Goal: Task Accomplishment & Management: Manage account settings

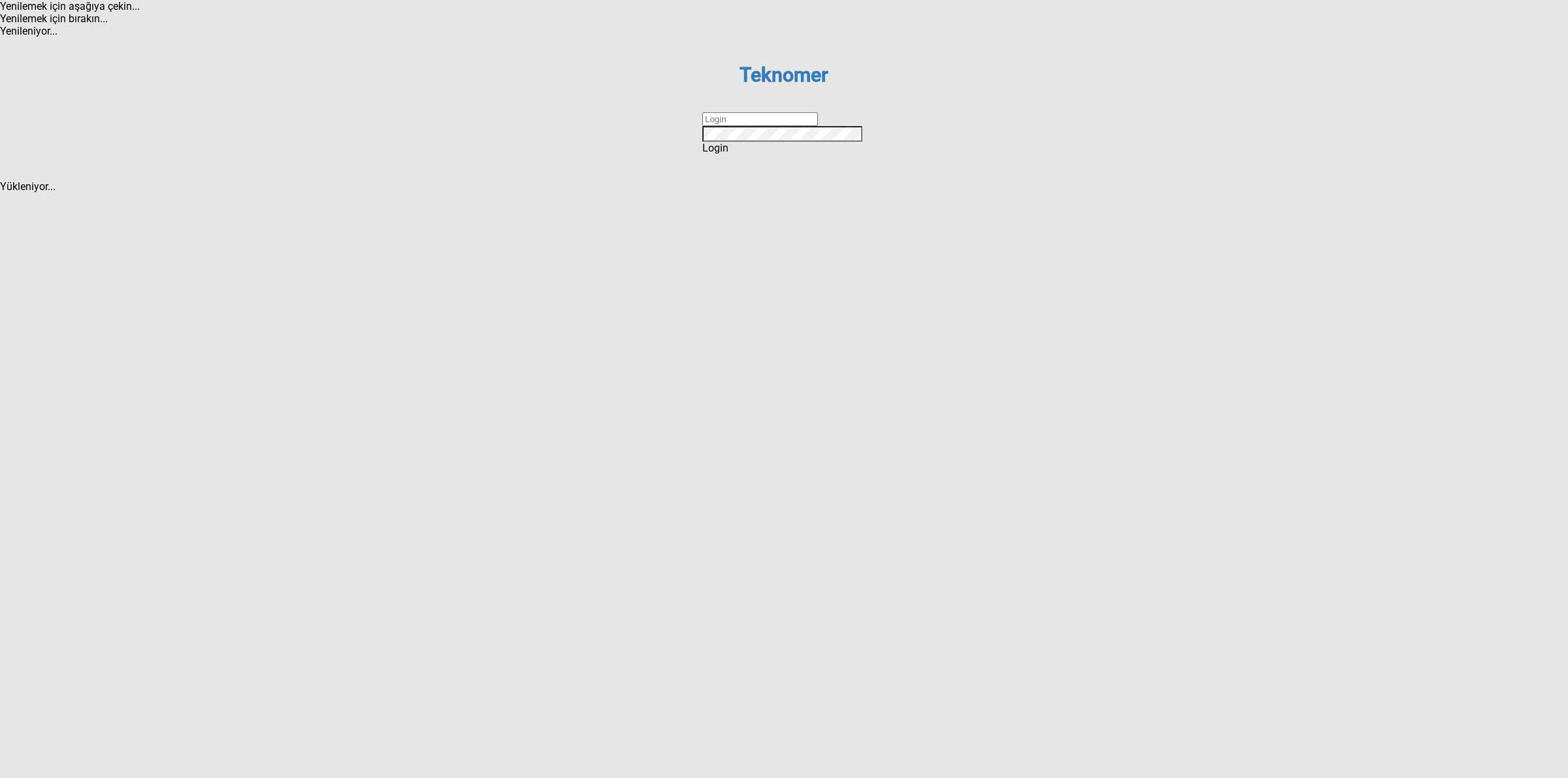
drag, startPoint x: 729, startPoint y: 393, endPoint x: 739, endPoint y: 390, distance: 10.4
click at [729, 126] on input "text" at bounding box center [760, 119] width 116 height 14
type input "DİZEM"
click at [728, 154] on span "Login" at bounding box center [715, 148] width 26 height 12
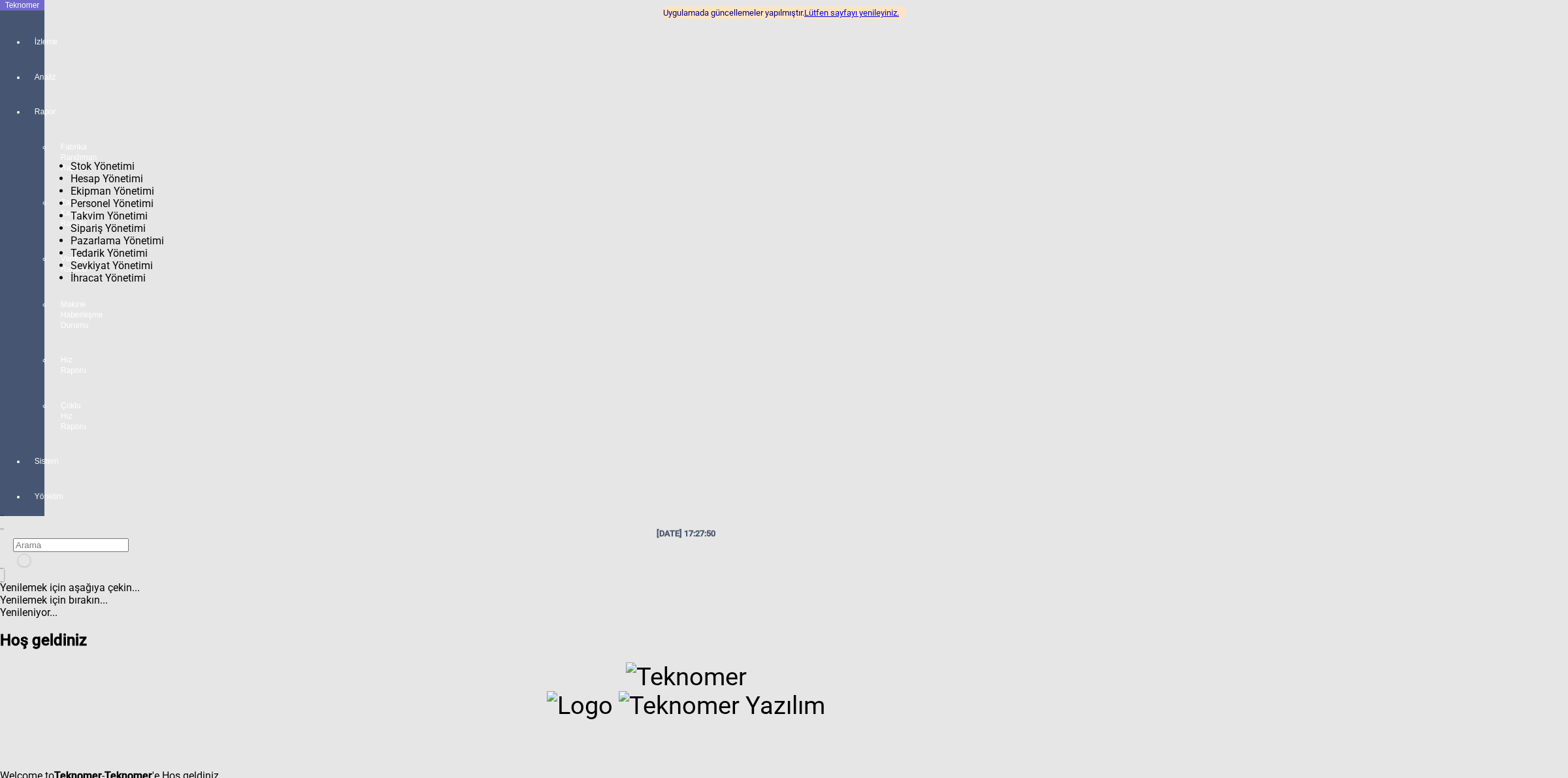
click at [26, 438] on div "Sistem" at bounding box center [35, 455] width 18 height 36
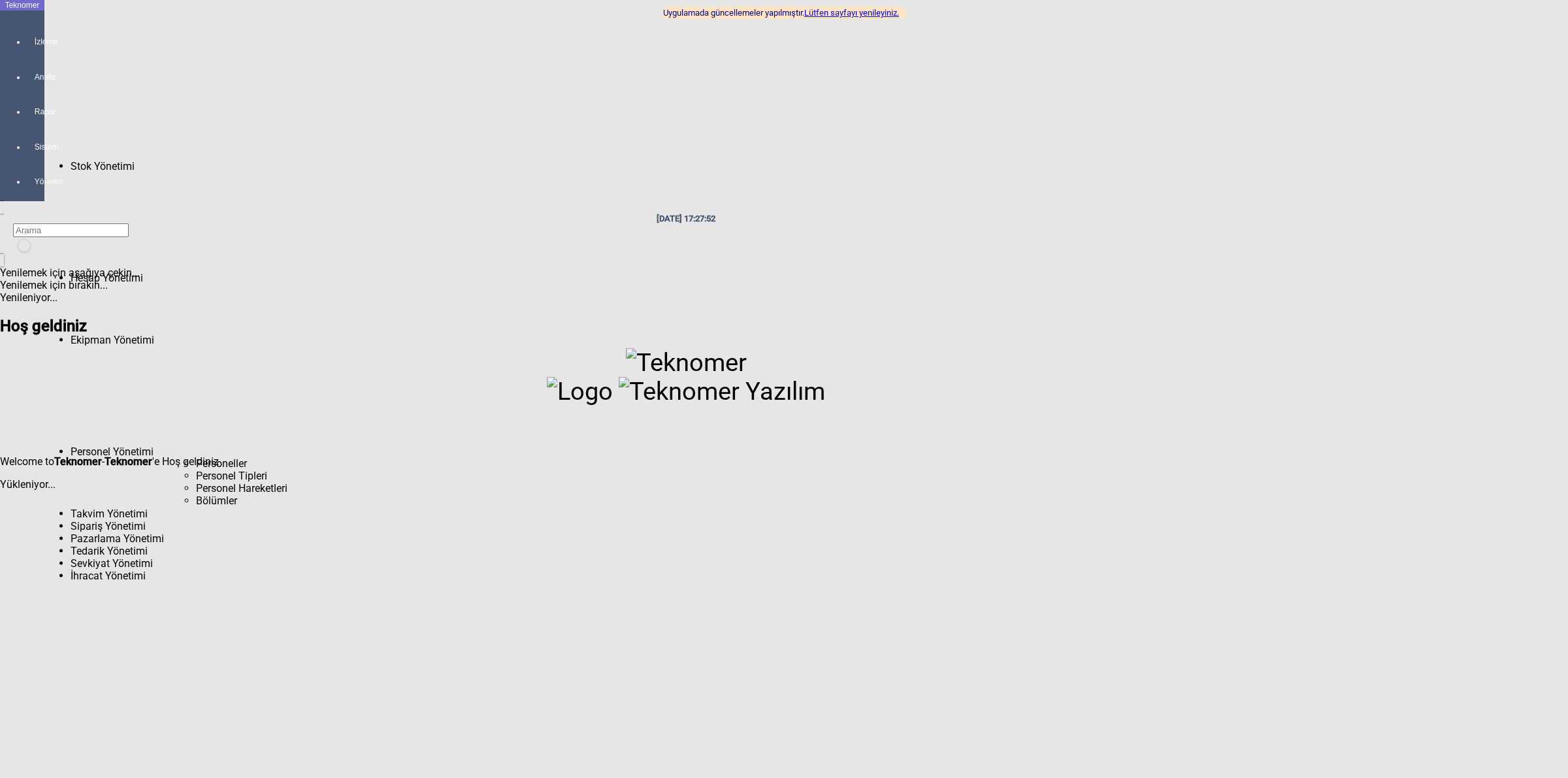
click at [196, 457] on span "Personeller" at bounding box center [221, 464] width 51 height 12
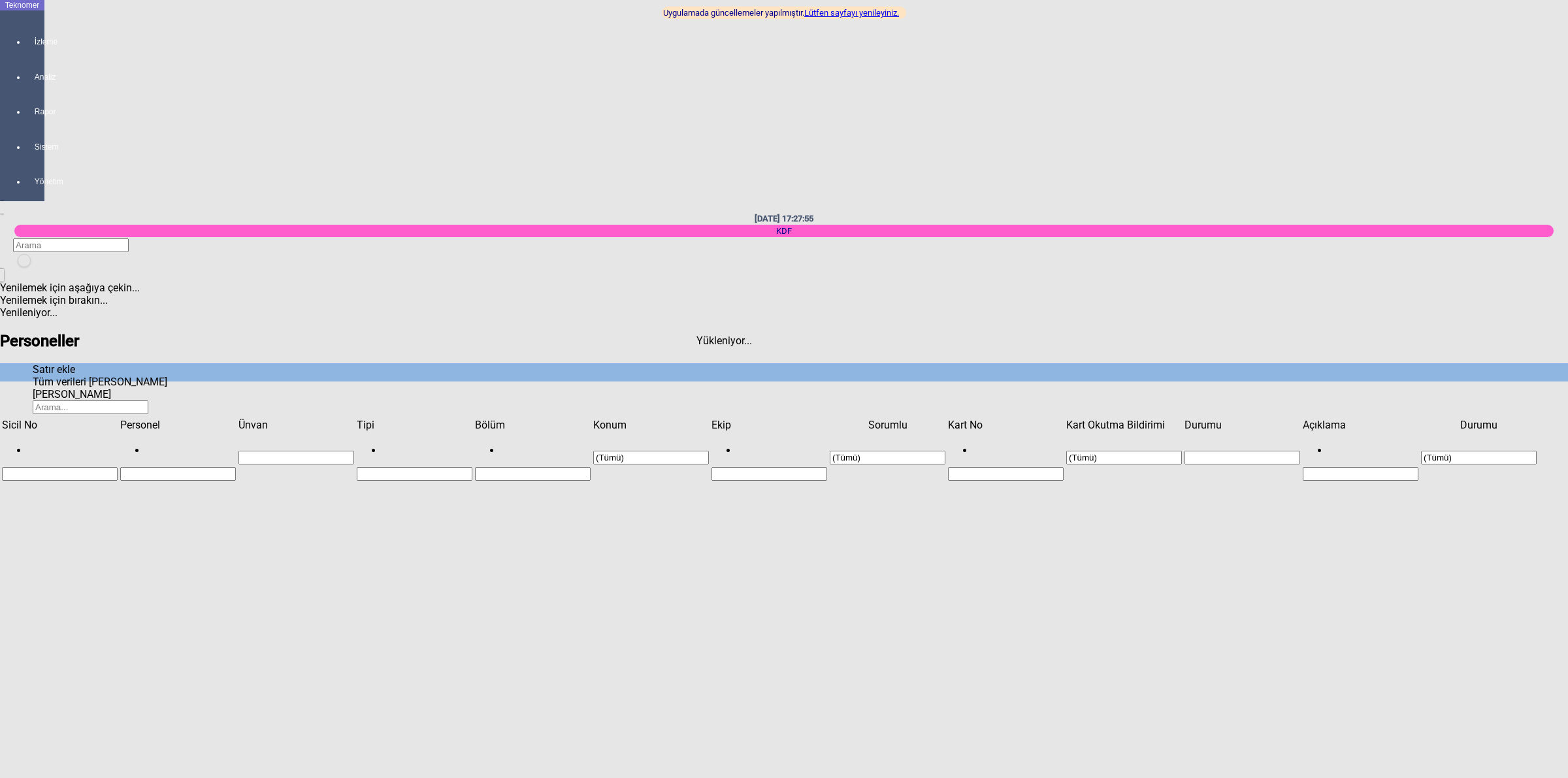
scroll to position [356, 0]
click at [92, 467] on input "Filtre hücresi" at bounding box center [60, 474] width 116 height 14
type input "155"
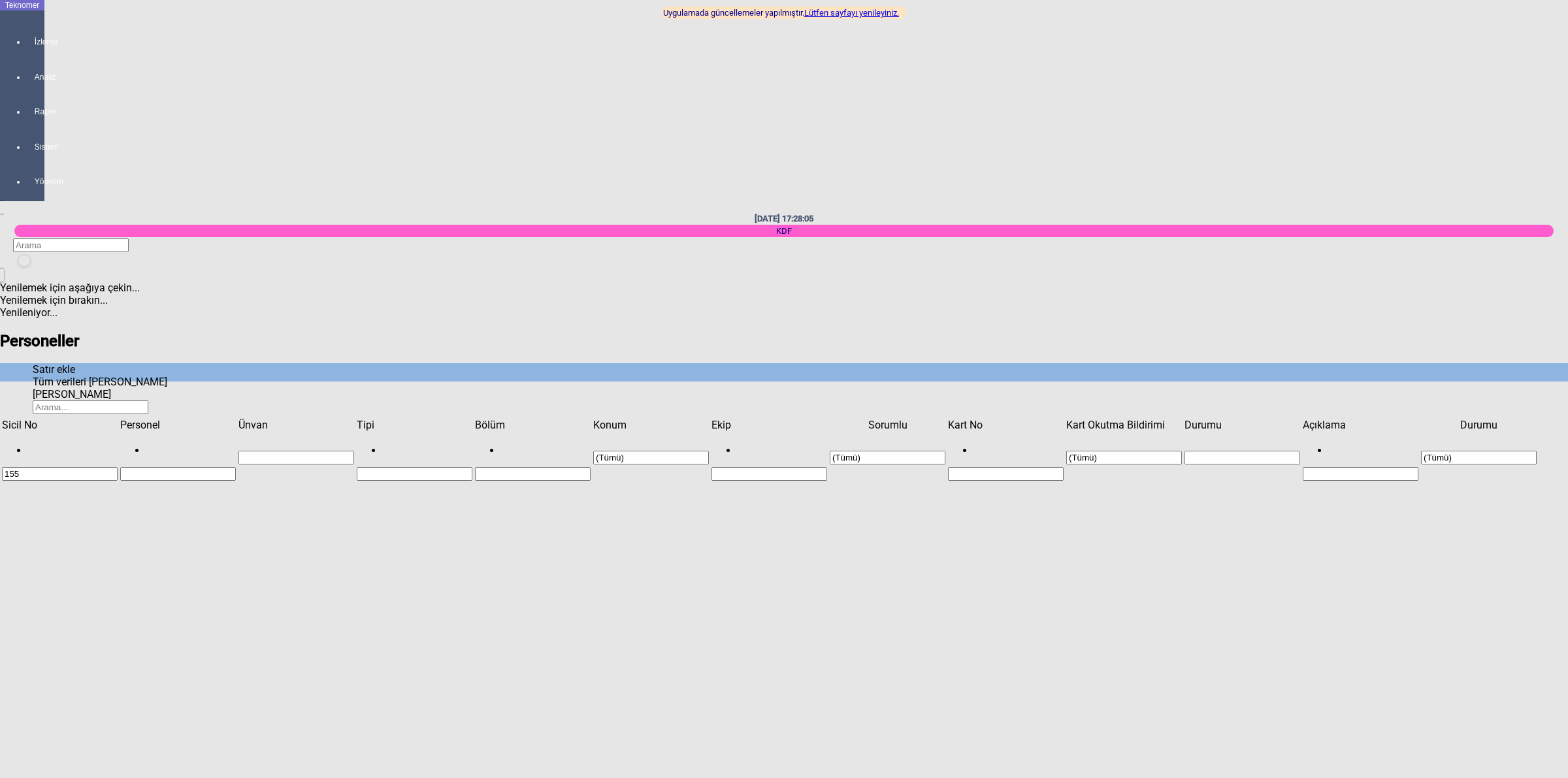
type input "Bakım ustası"
type input "Karapınar"
click at [935, 209] on div "Vardiya ustası" at bounding box center [1229, 215] width 662 height 12
type input "Vardiya ustası"
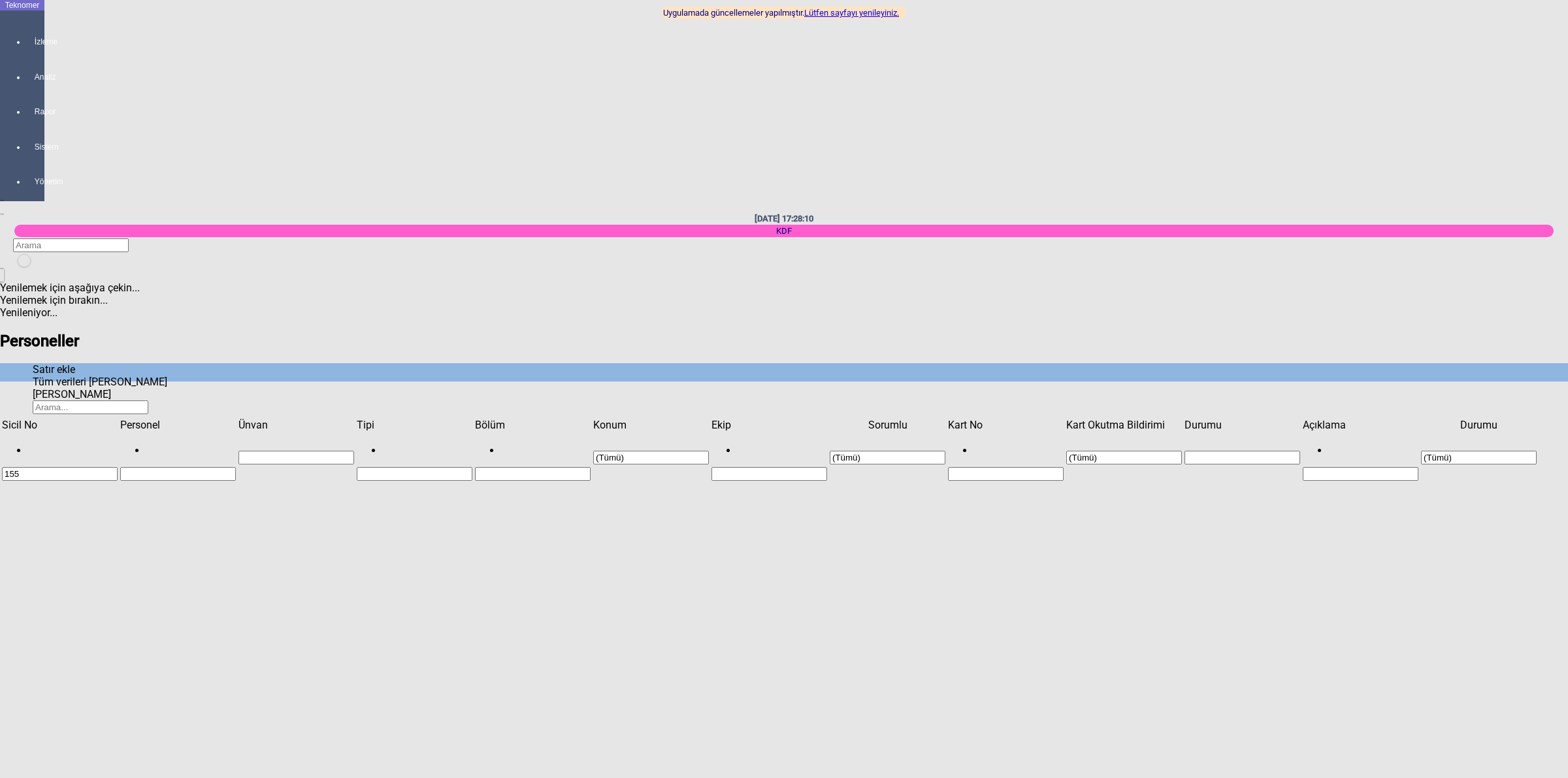
click at [98, 467] on input "155" at bounding box center [60, 474] width 116 height 14
type input "154"
type input "1546"
type input "156"
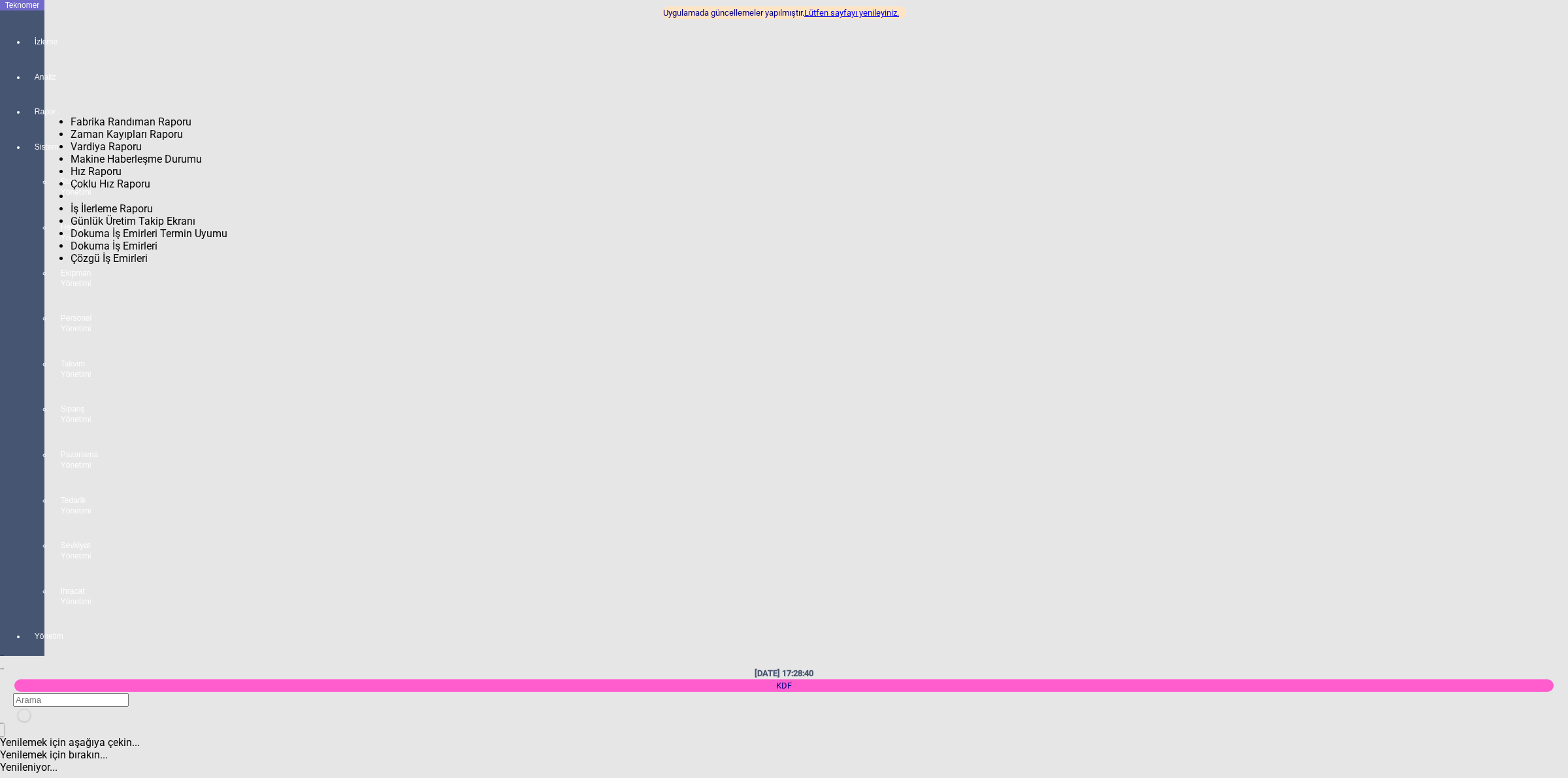
click at [26, 123] on div at bounding box center [35, 123] width 18 height 0
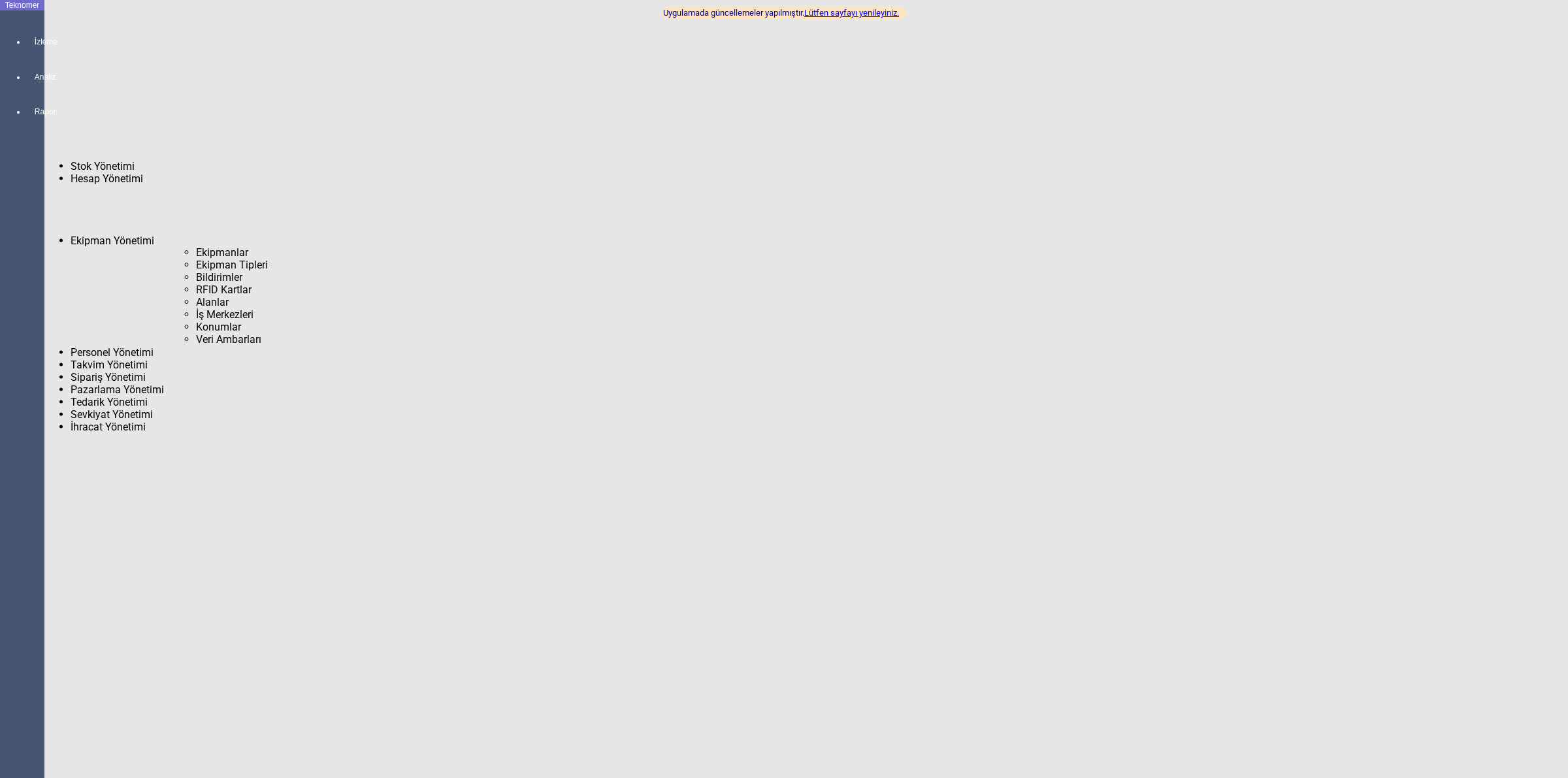
click at [196, 247] on span "Ekipmanlar" at bounding box center [222, 253] width 52 height 12
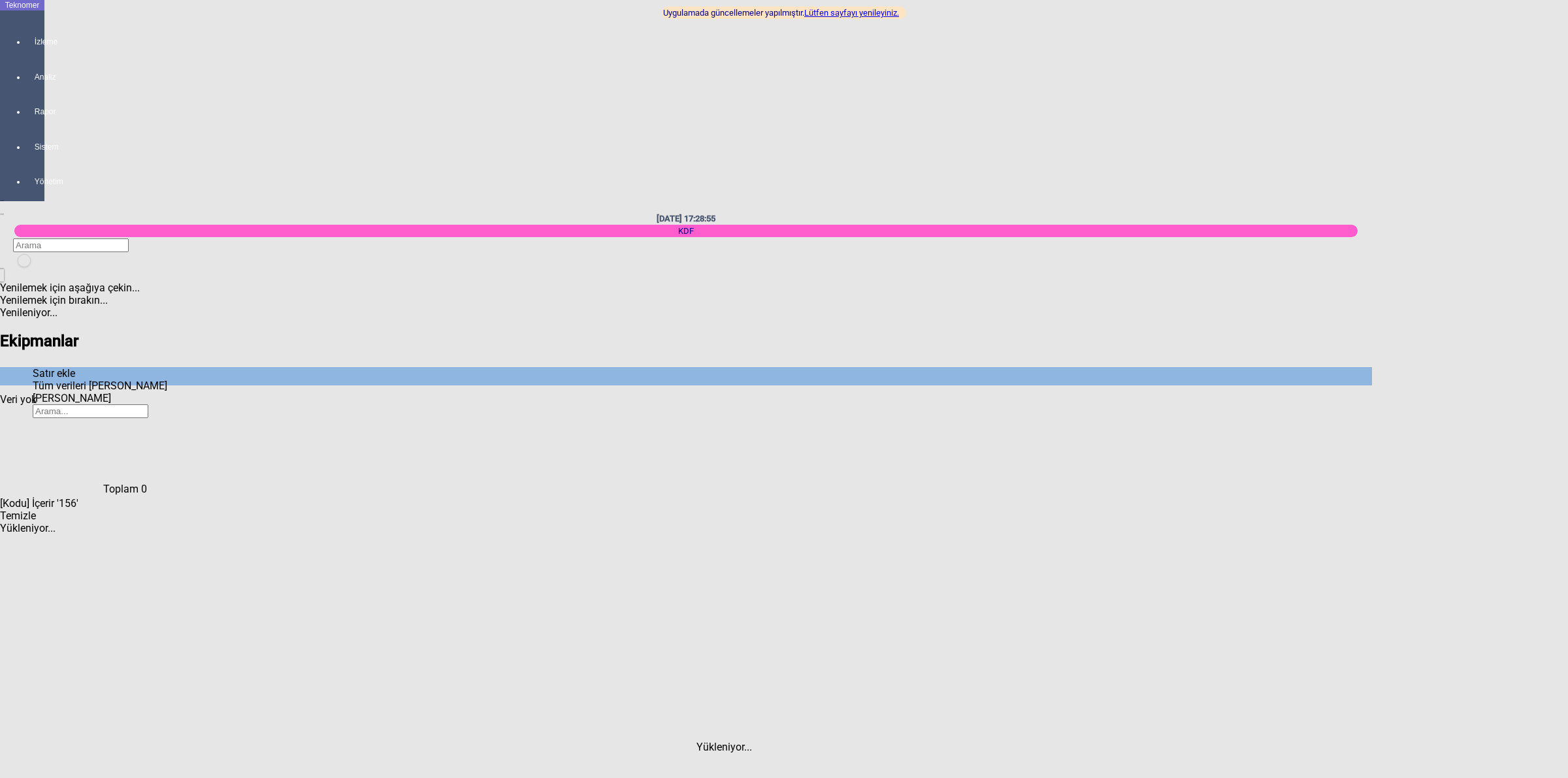
click at [1372, 522] on div "Temizle" at bounding box center [686, 516] width 1372 height 12
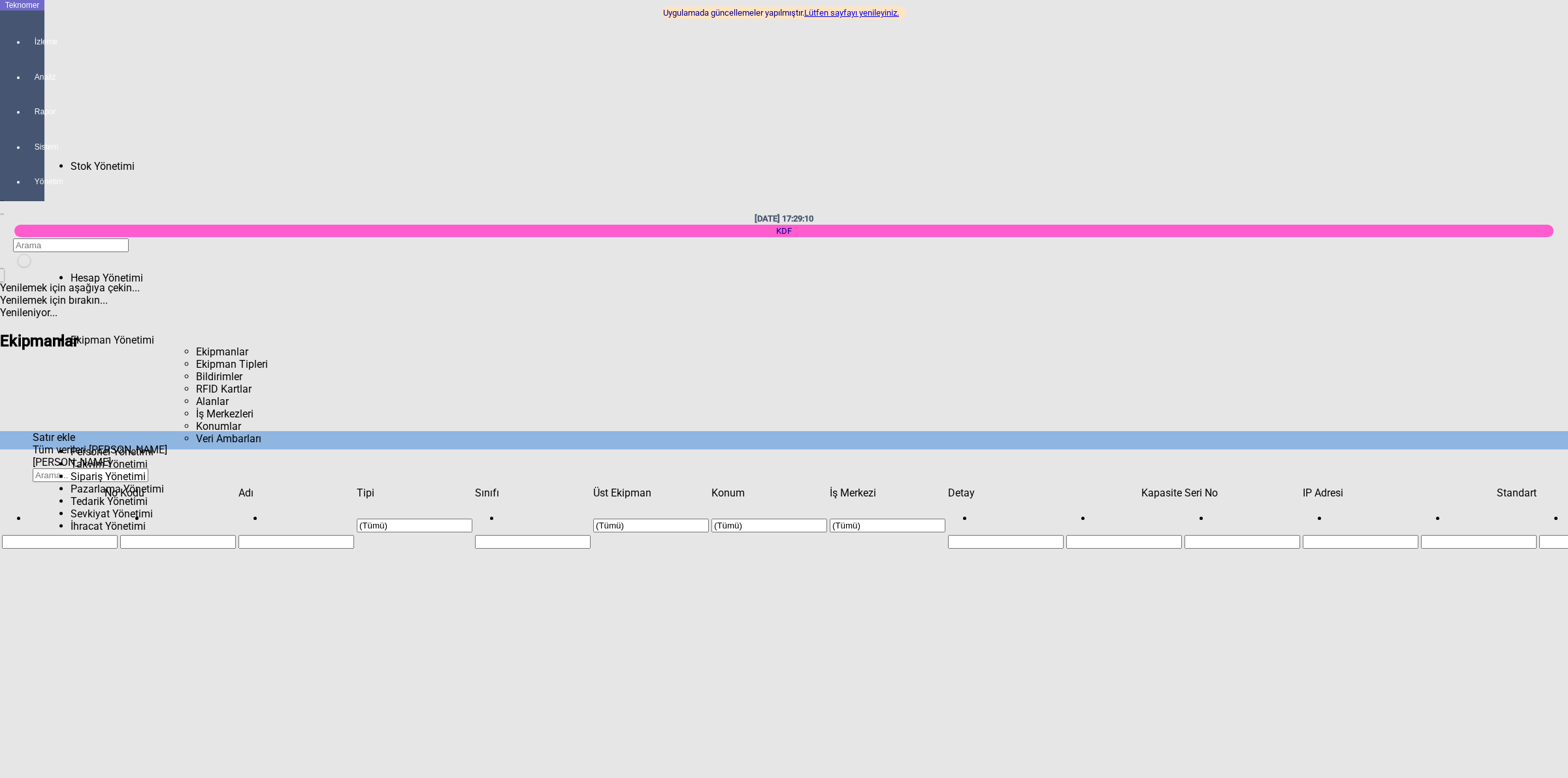
click at [196, 358] on span "Ekipman Tipleri" at bounding box center [232, 364] width 72 height 12
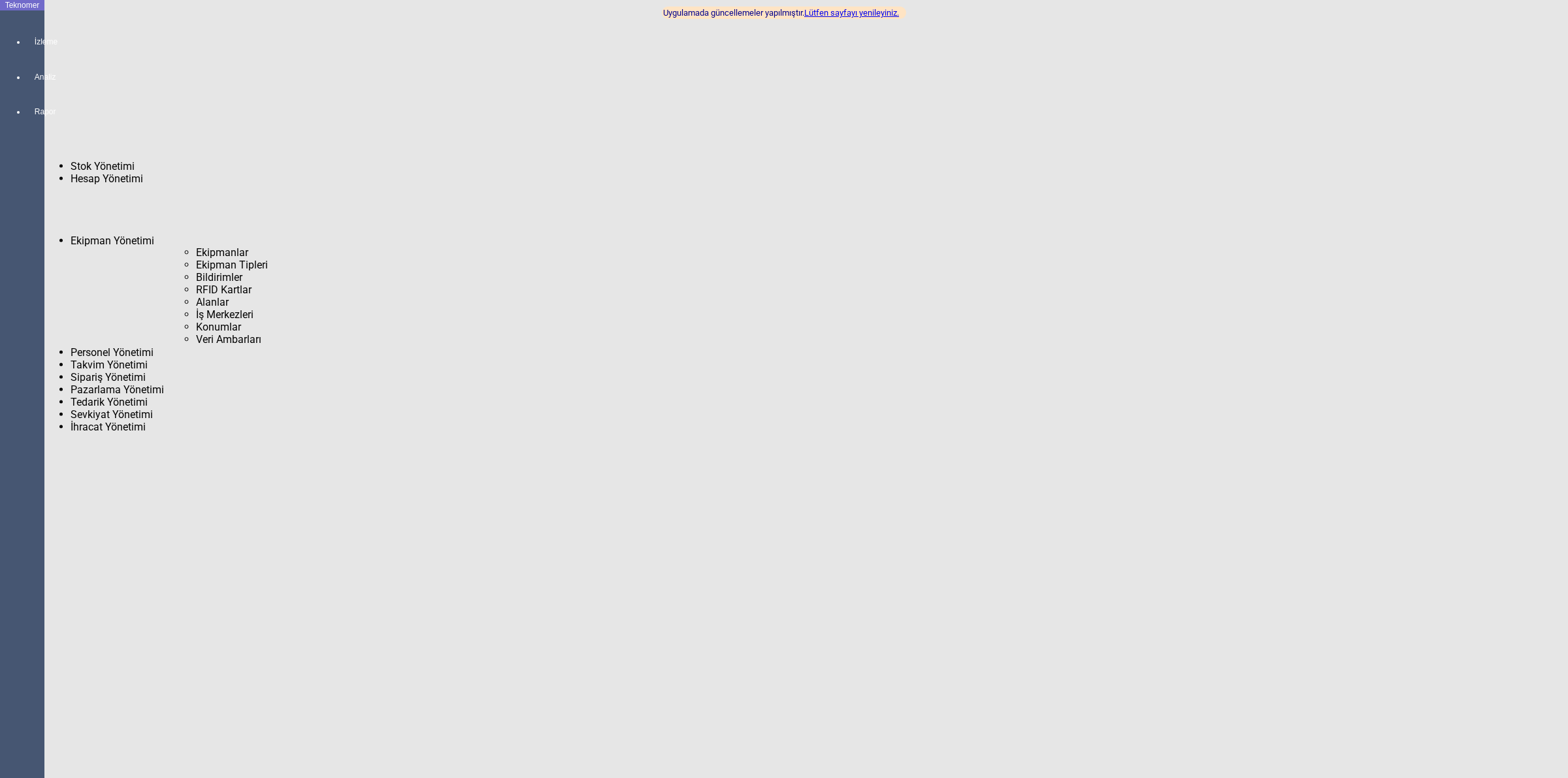
click at [196, 247] on span "Ekipmanlar" at bounding box center [222, 253] width 52 height 12
